Goal: Transaction & Acquisition: Purchase product/service

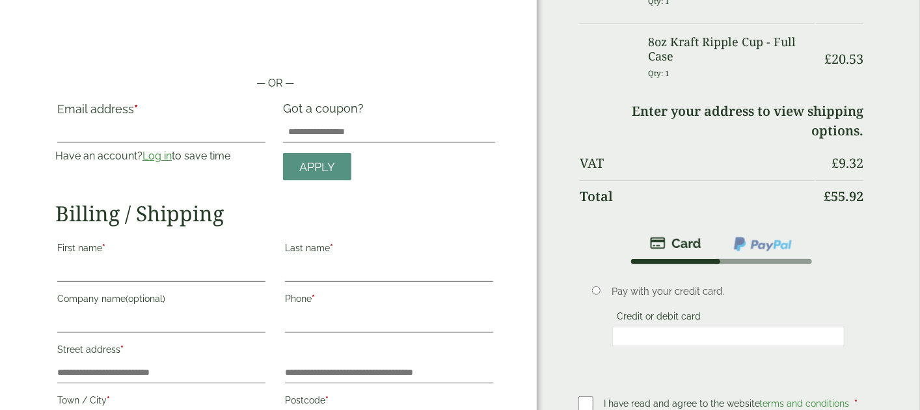
scroll to position [65, 0]
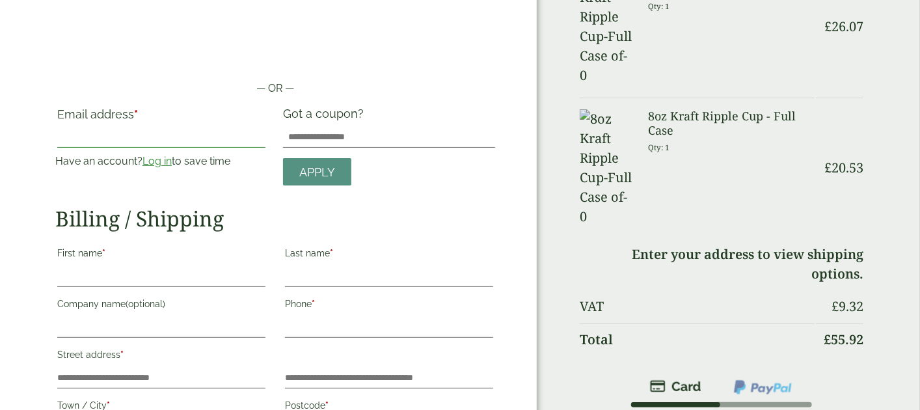
click at [182, 139] on input "Email address *" at bounding box center [161, 137] width 208 height 21
type input "**********"
click at [159, 164] on link "Log in" at bounding box center [156, 161] width 29 height 12
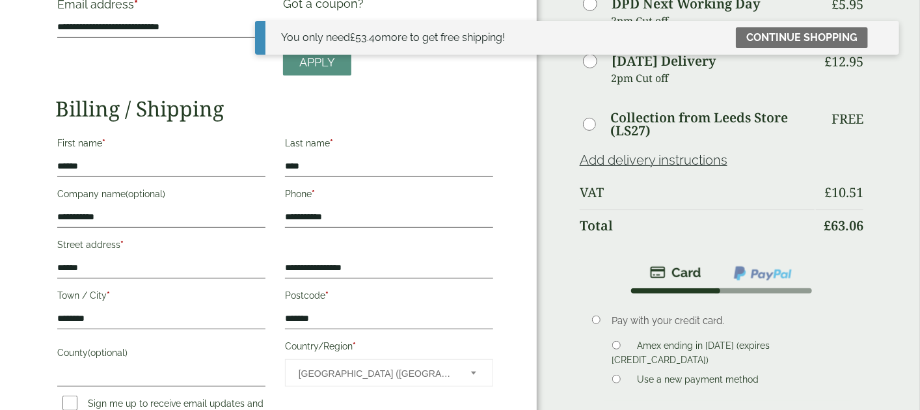
scroll to position [198, 0]
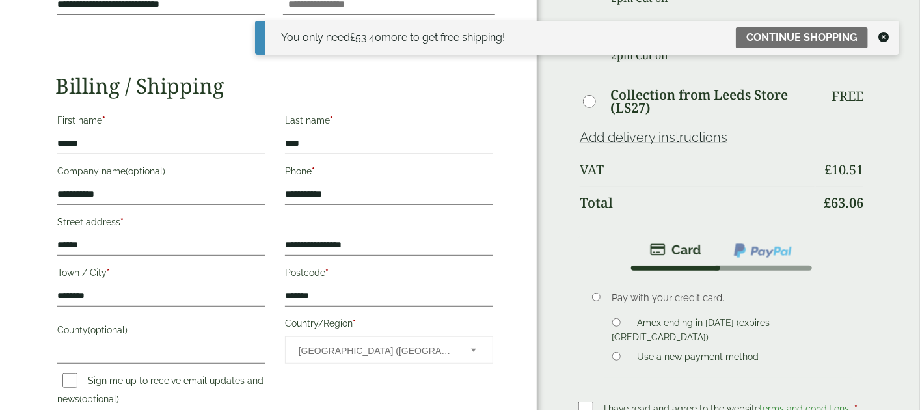
click at [886, 40] on icon at bounding box center [883, 37] width 10 height 10
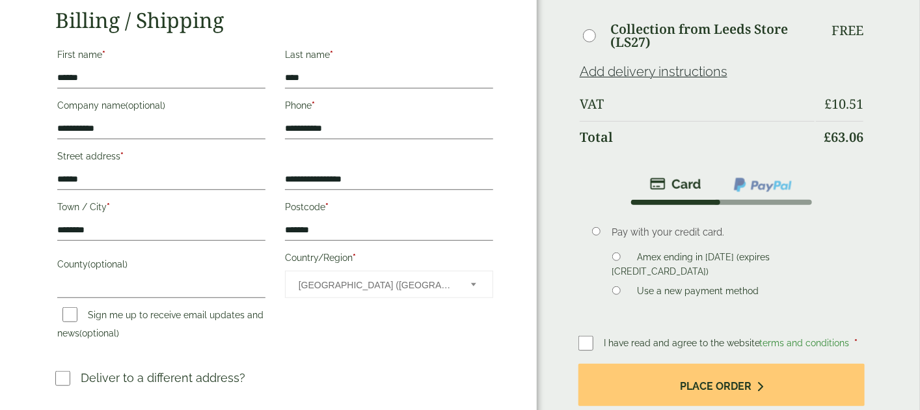
scroll to position [328, 0]
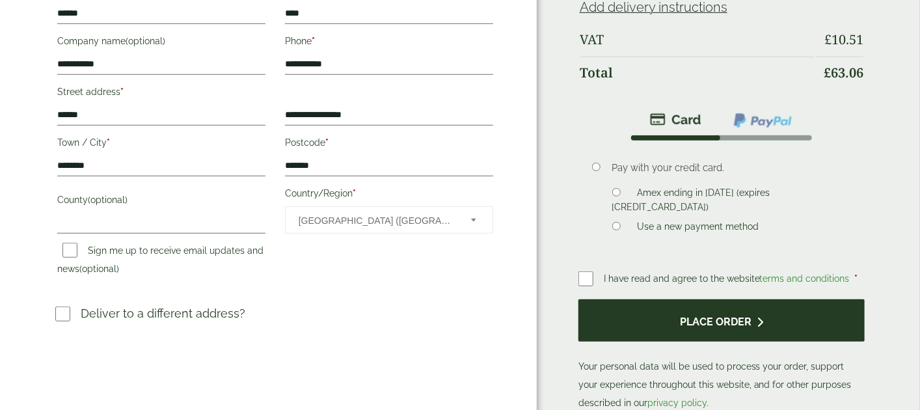
click at [637, 310] on button "Place order" at bounding box center [721, 320] width 286 height 42
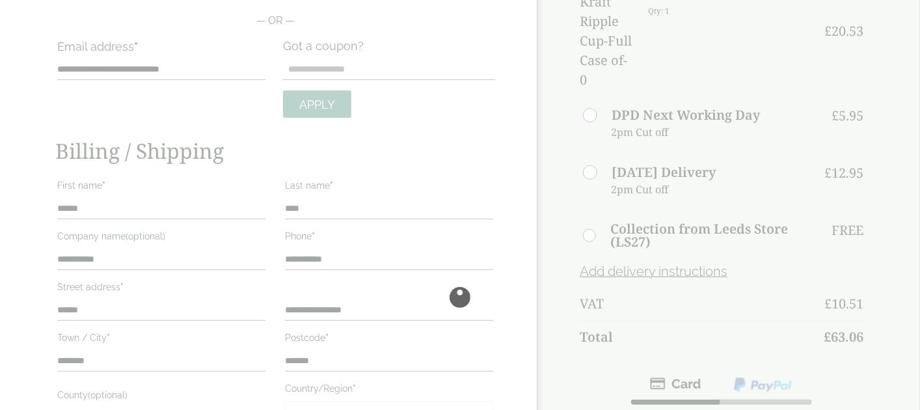
scroll to position [198, 0]
